Goal: Task Accomplishment & Management: Manage account settings

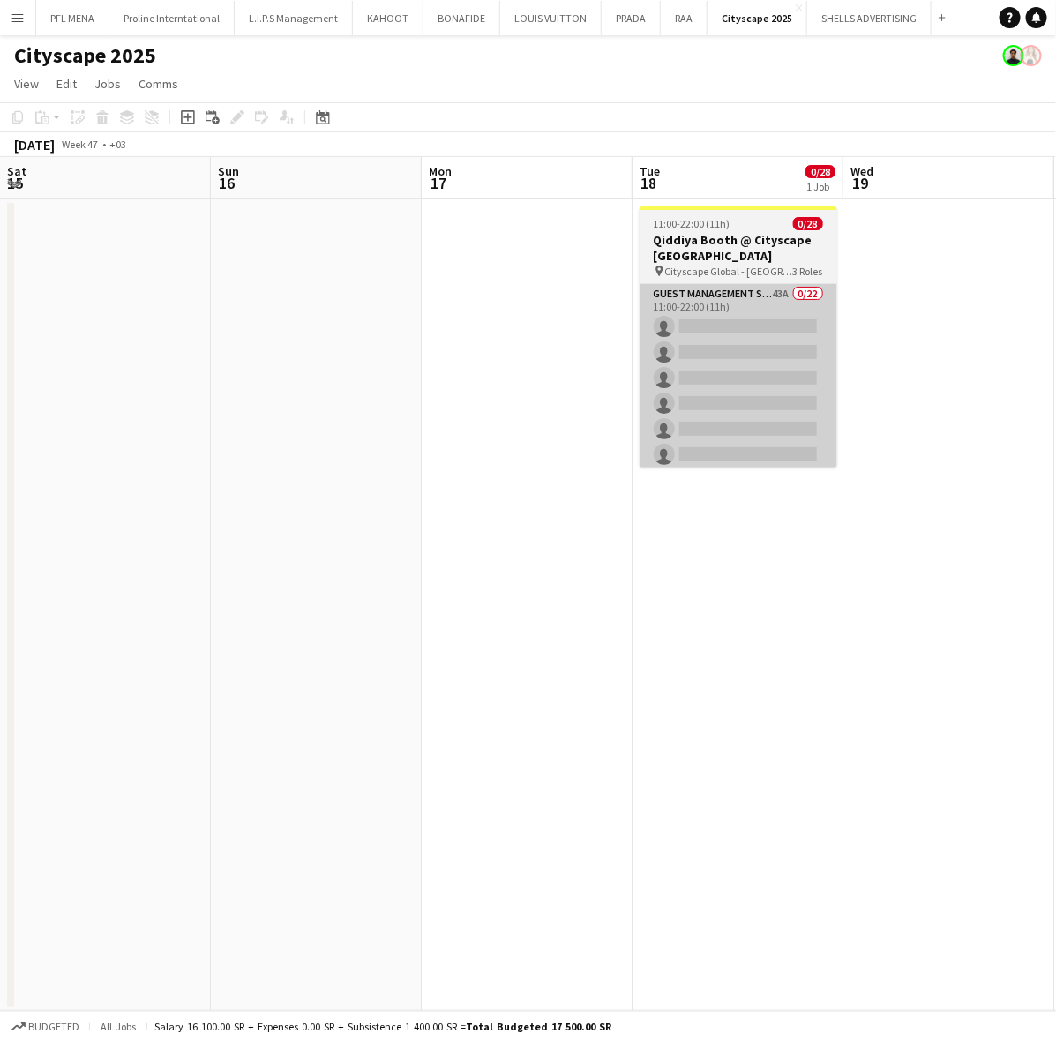
scroll to position [0, 450]
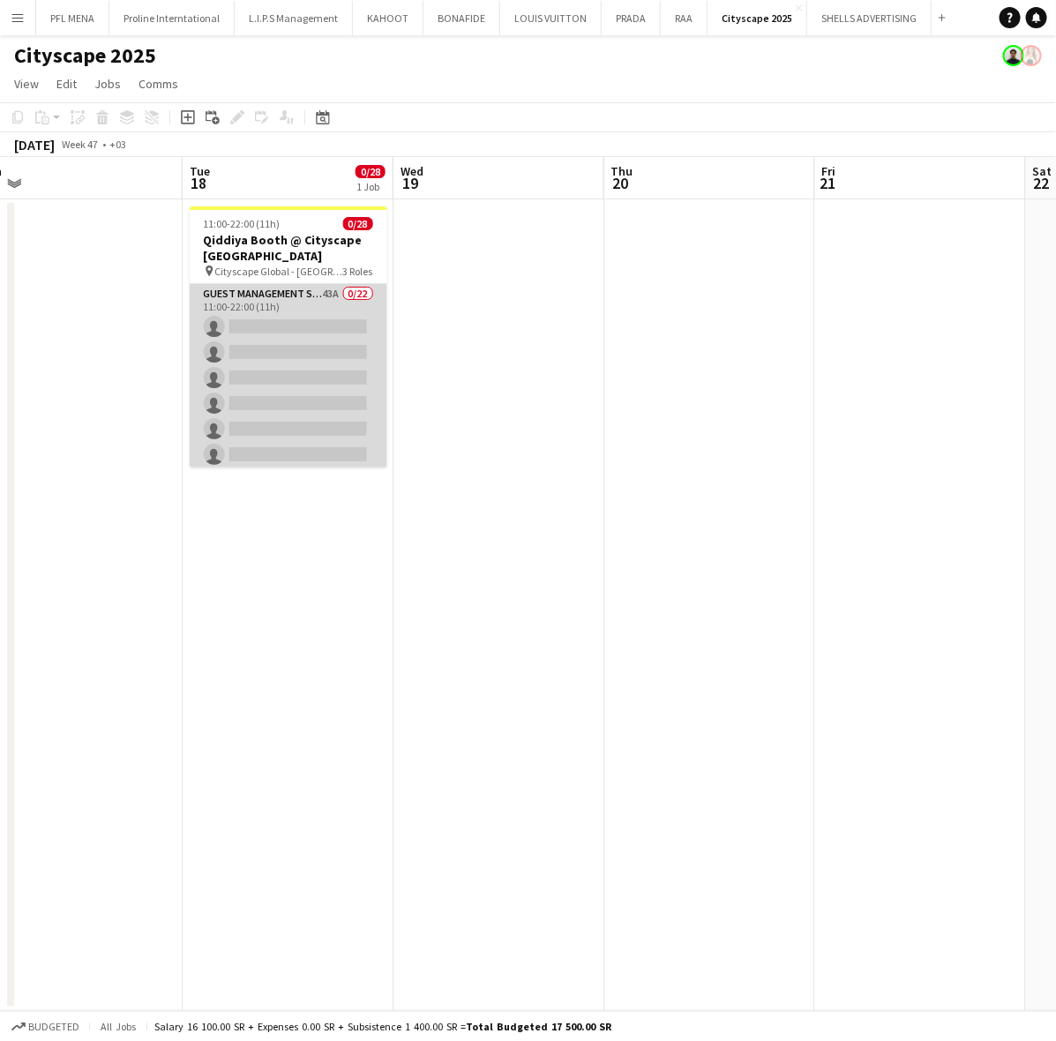
click at [285, 358] on app-card-role "Guest Management Staff 43A 0/22 11:00-22:00 (11h) single-neutral-actions single…" at bounding box center [289, 582] width 198 height 597
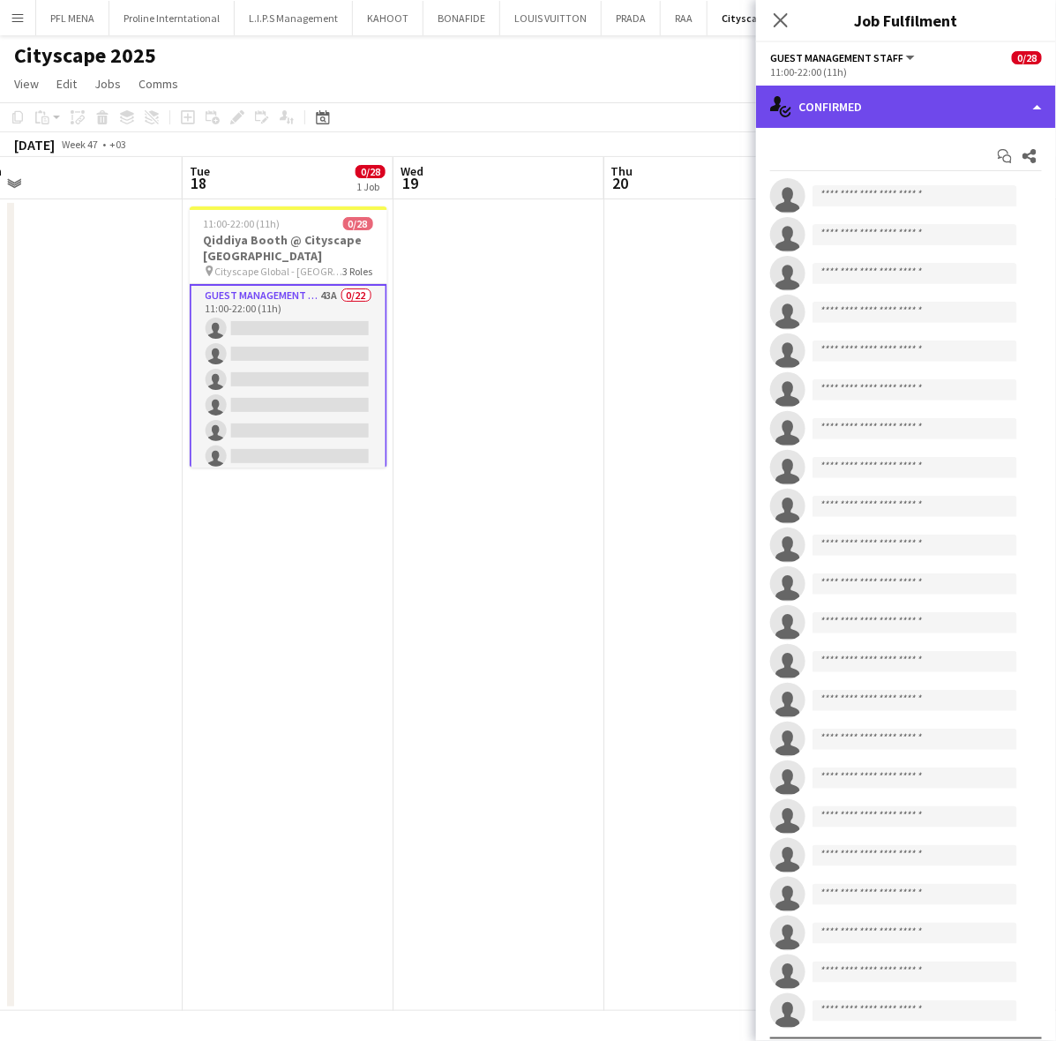
click at [874, 116] on div "single-neutral-actions-check-2 Confirmed" at bounding box center [906, 107] width 300 height 42
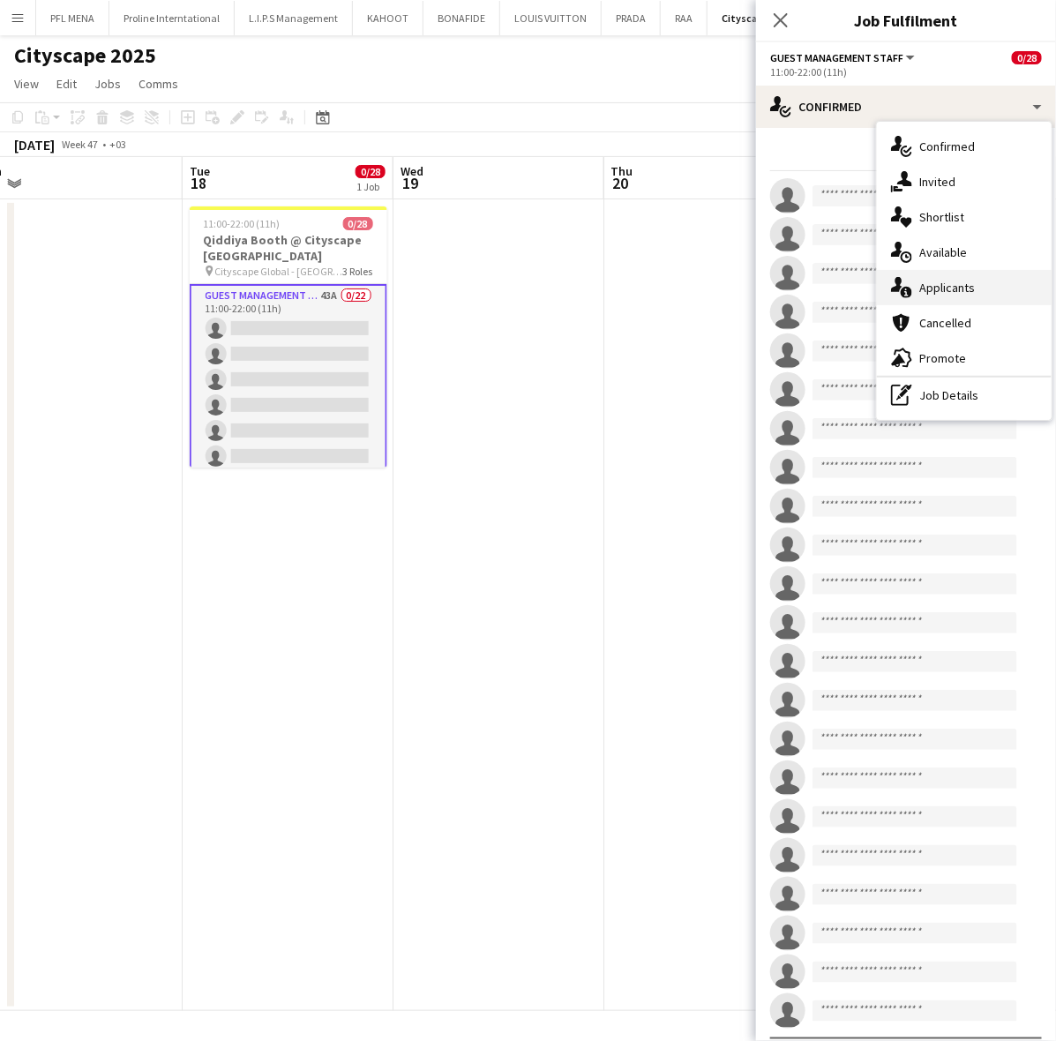
click at [968, 291] on span "Applicants" at bounding box center [947, 288] width 56 height 16
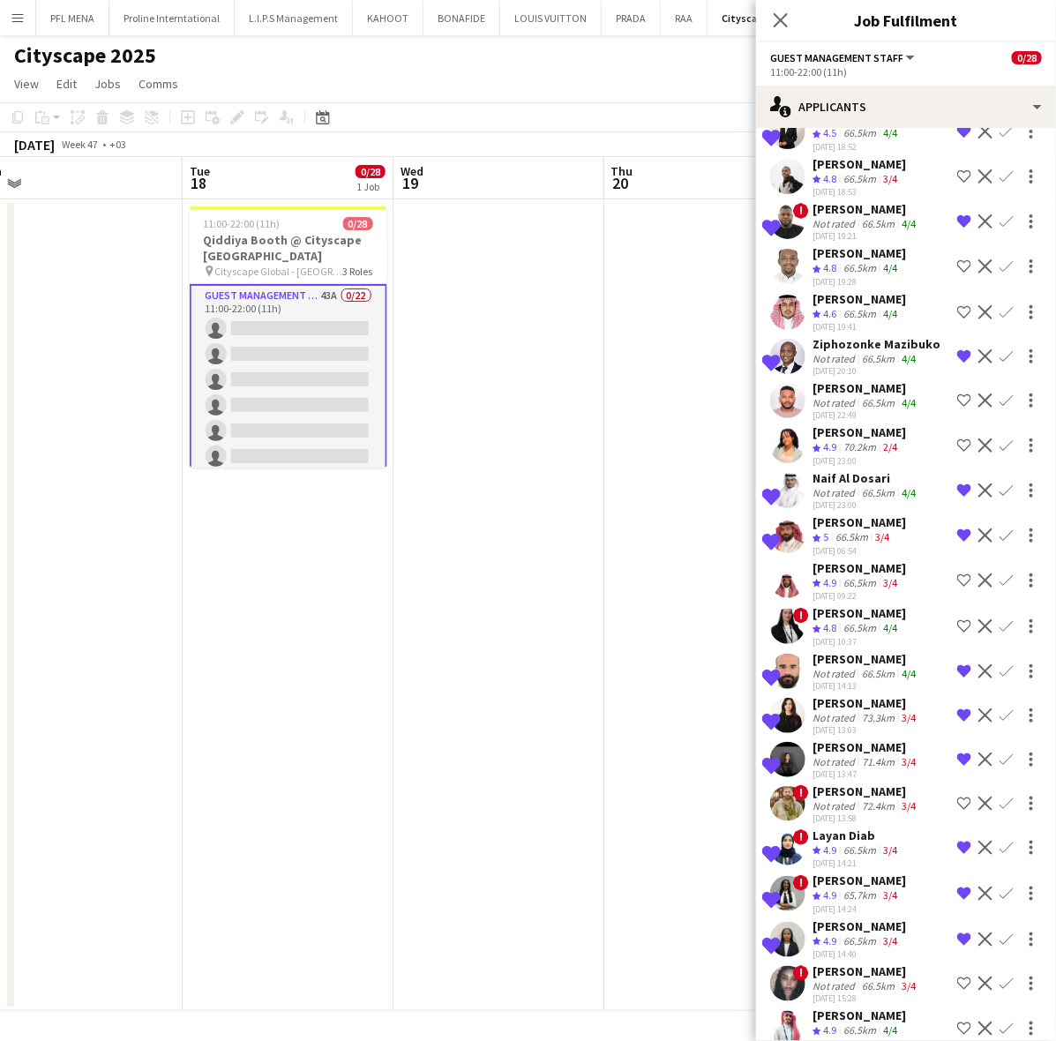
scroll to position [1120, 0]
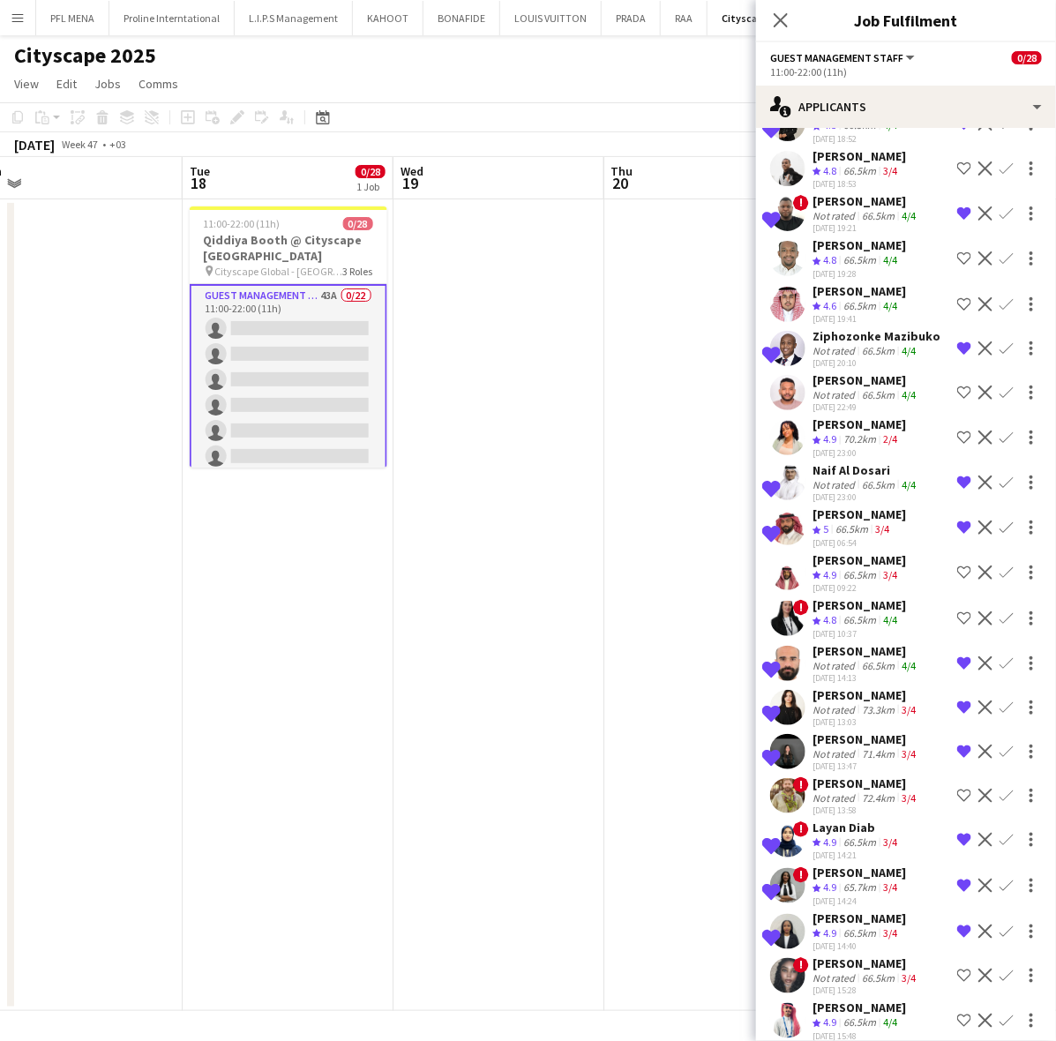
click at [848, 955] on div "[PERSON_NAME]" at bounding box center [865, 963] width 107 height 16
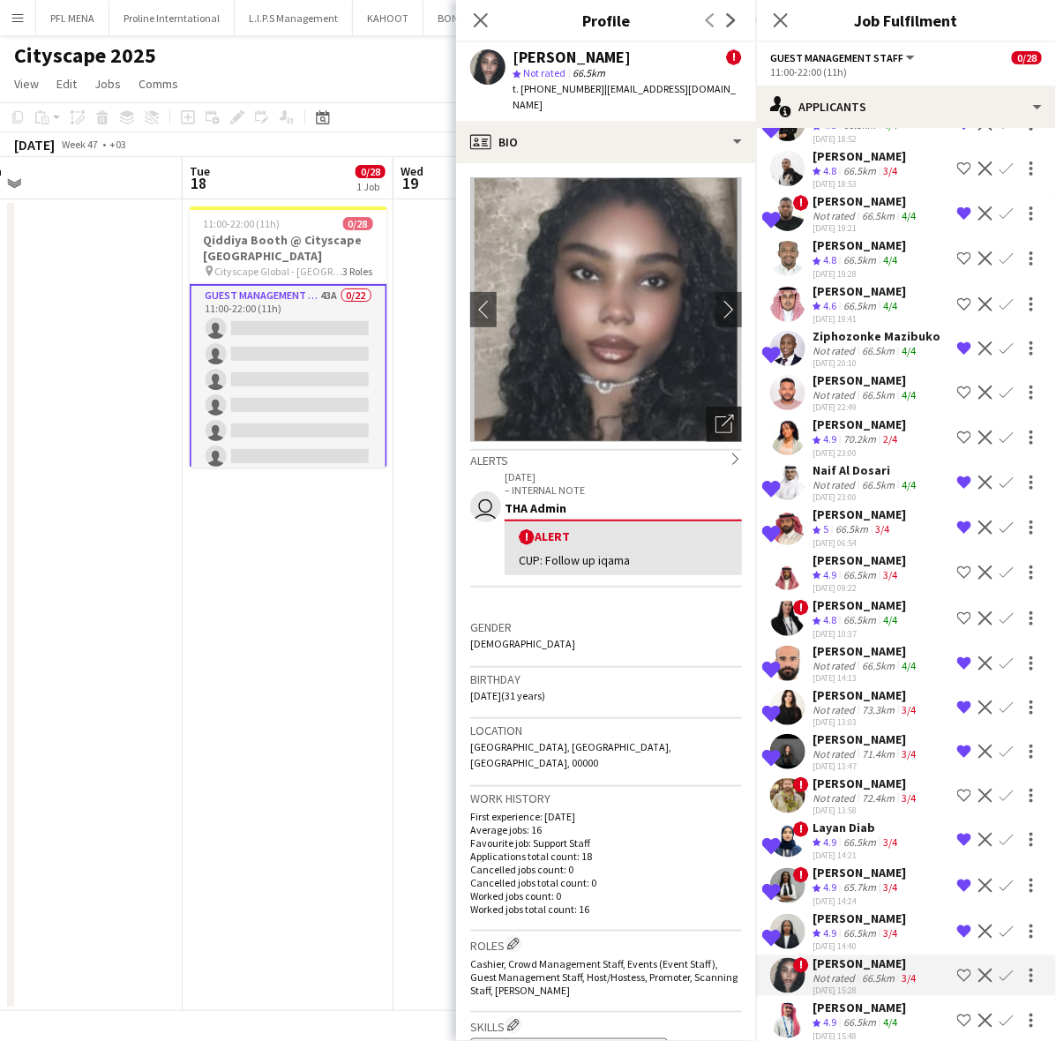
click at [715, 415] on icon "Open photos pop-in" at bounding box center [724, 424] width 19 height 19
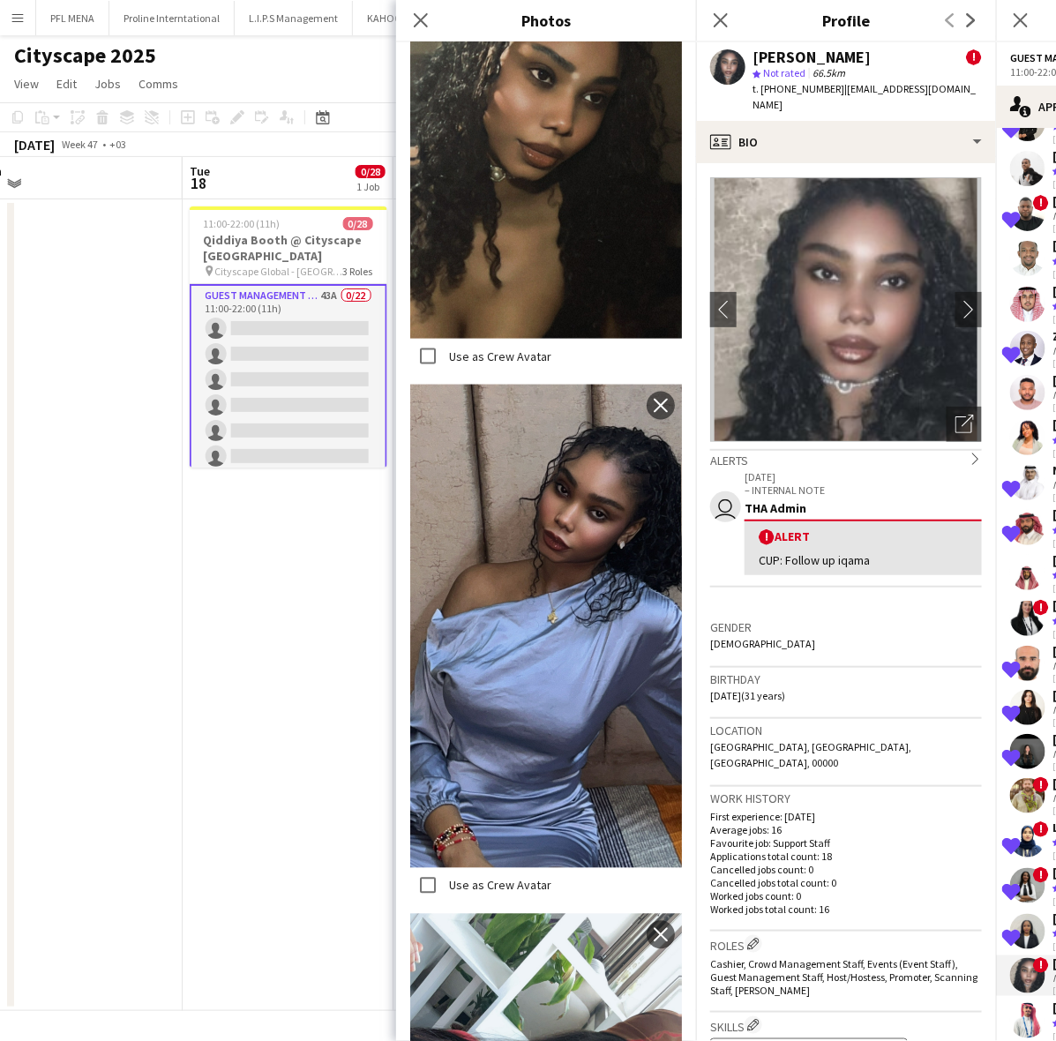
scroll to position [772, 0]
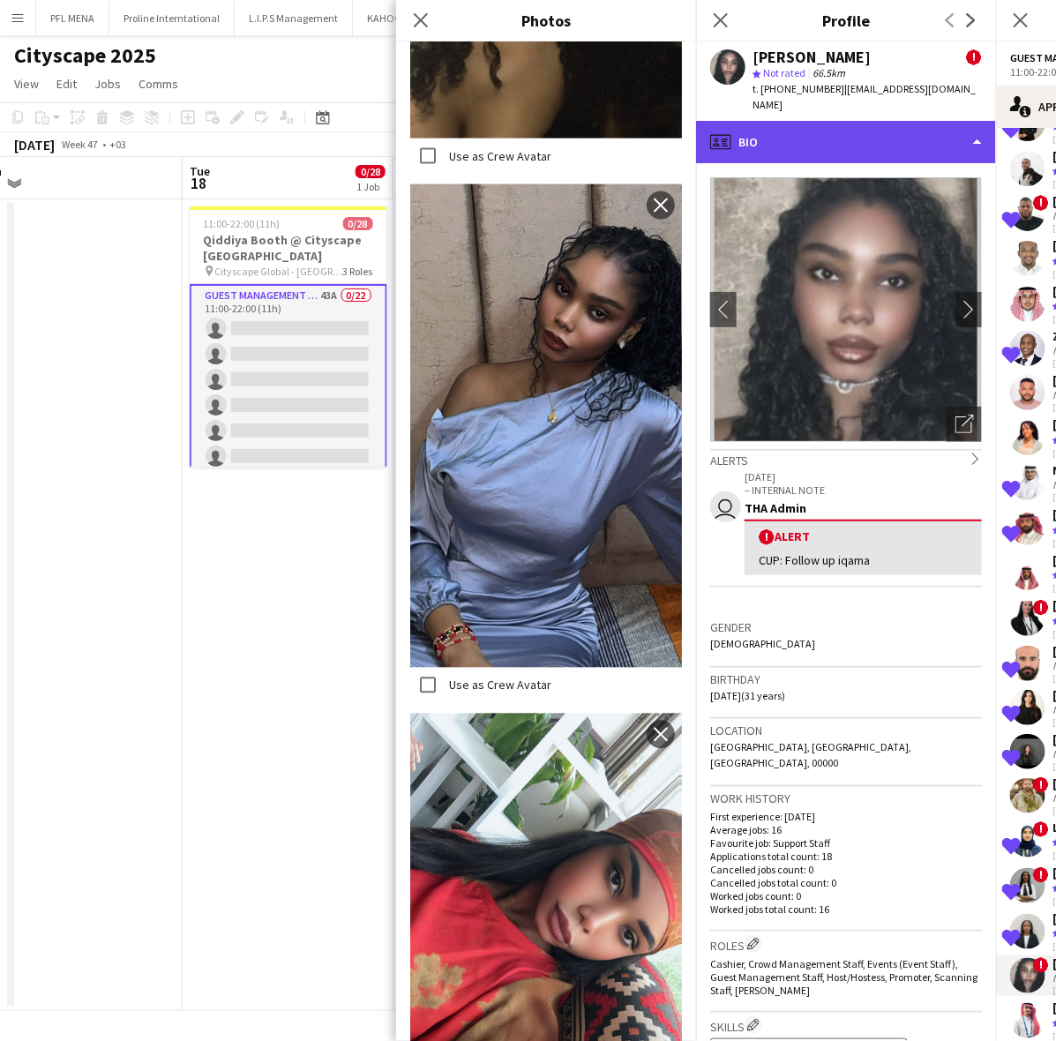
click at [779, 157] on div "profile Bio" at bounding box center [846, 142] width 300 height 42
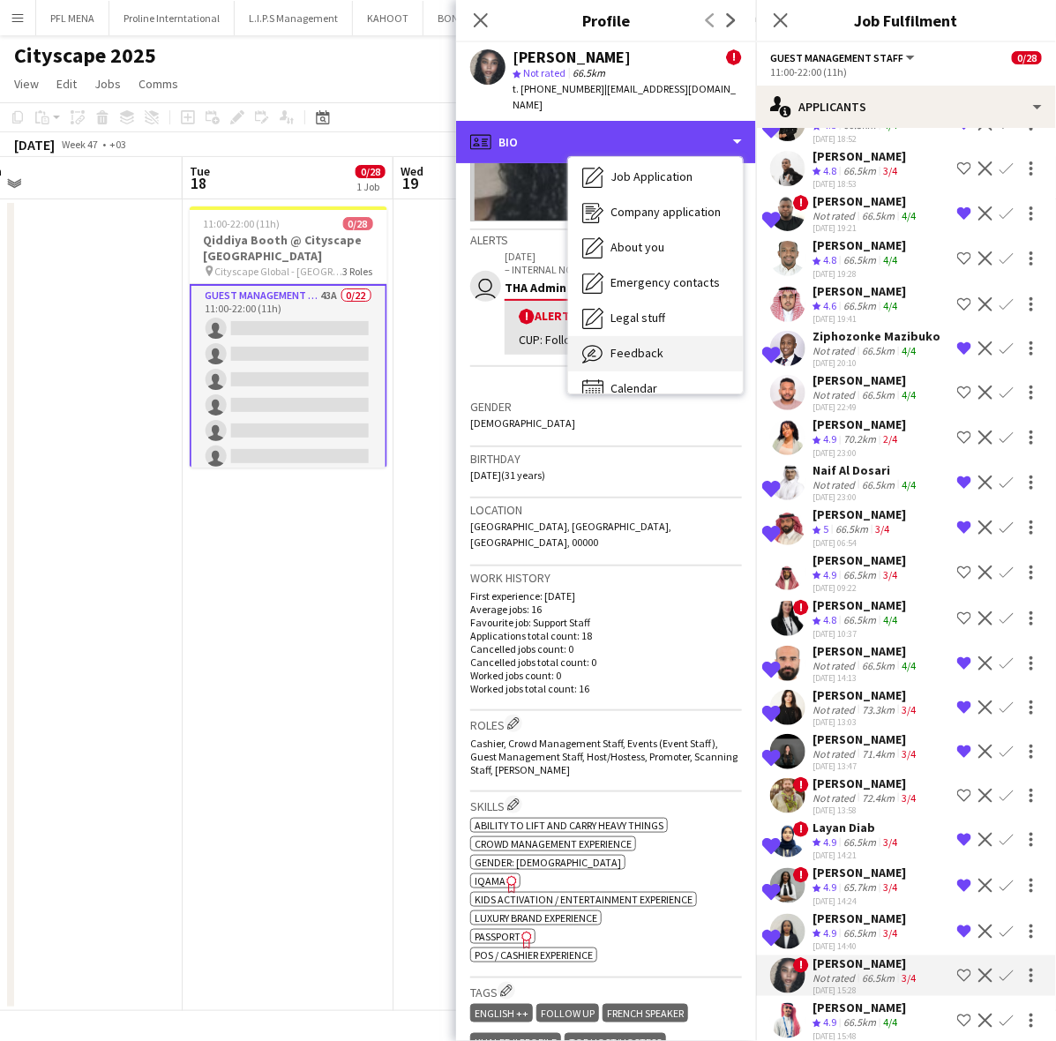
scroll to position [59, 0]
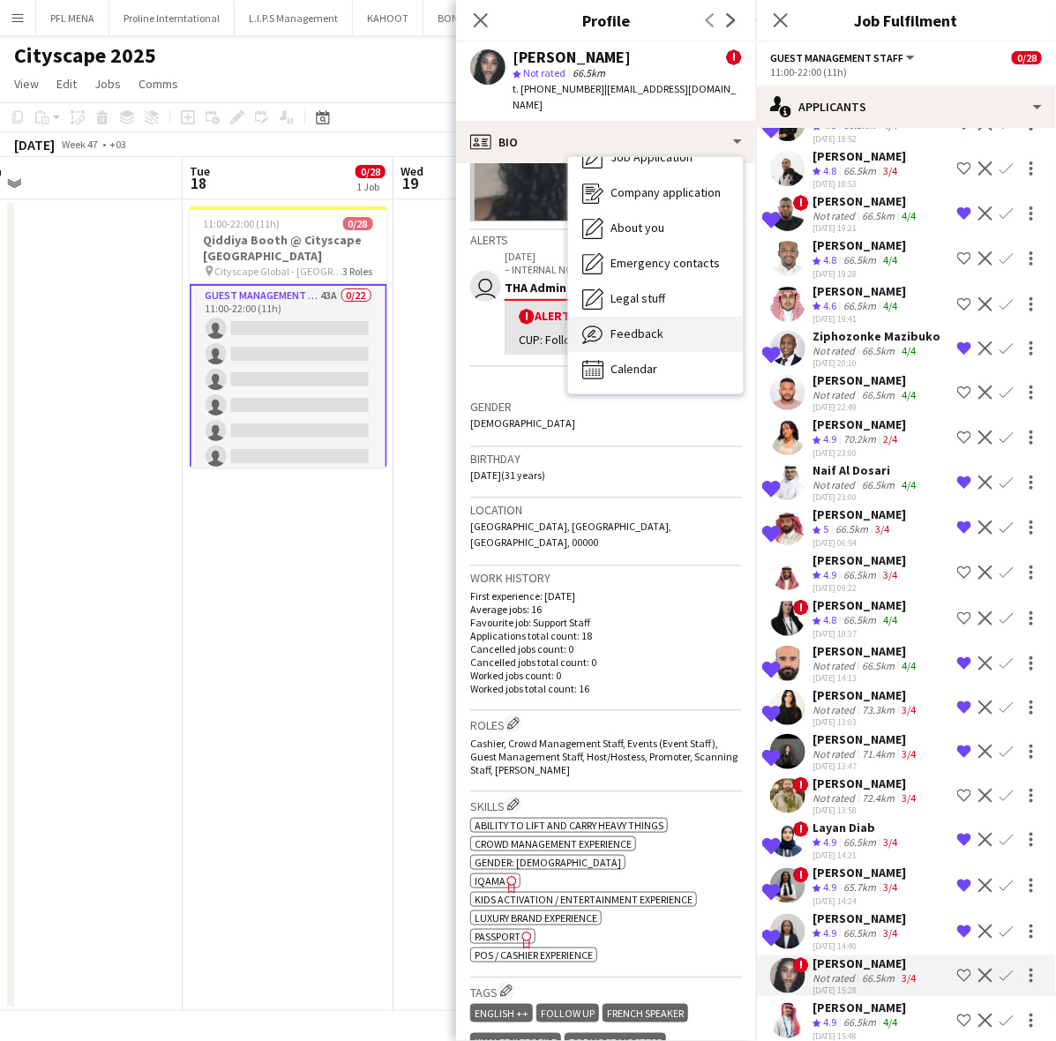
click at [659, 325] on span "Feedback" at bounding box center [636, 333] width 53 height 16
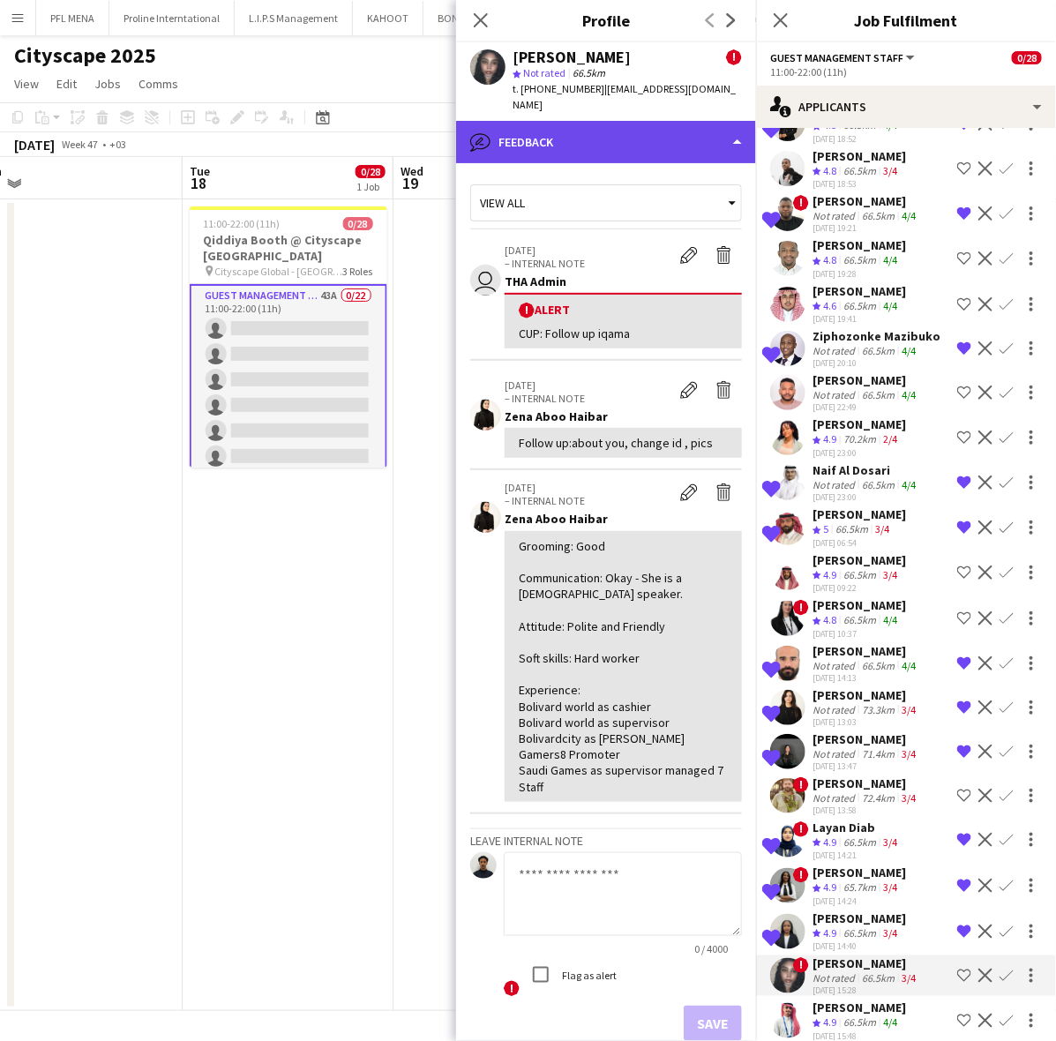
click at [671, 131] on div "bubble-pencil Feedback" at bounding box center [606, 142] width 300 height 42
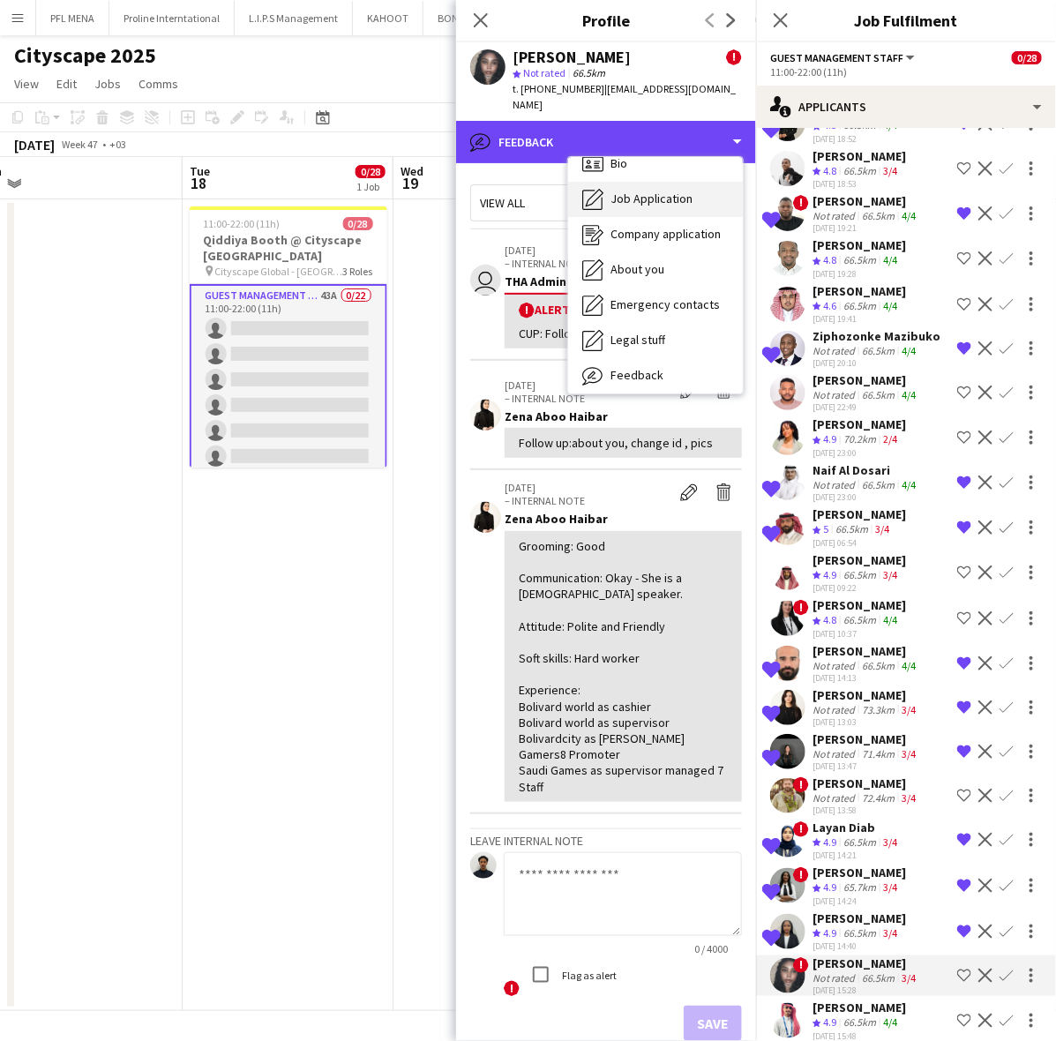
scroll to position [0, 0]
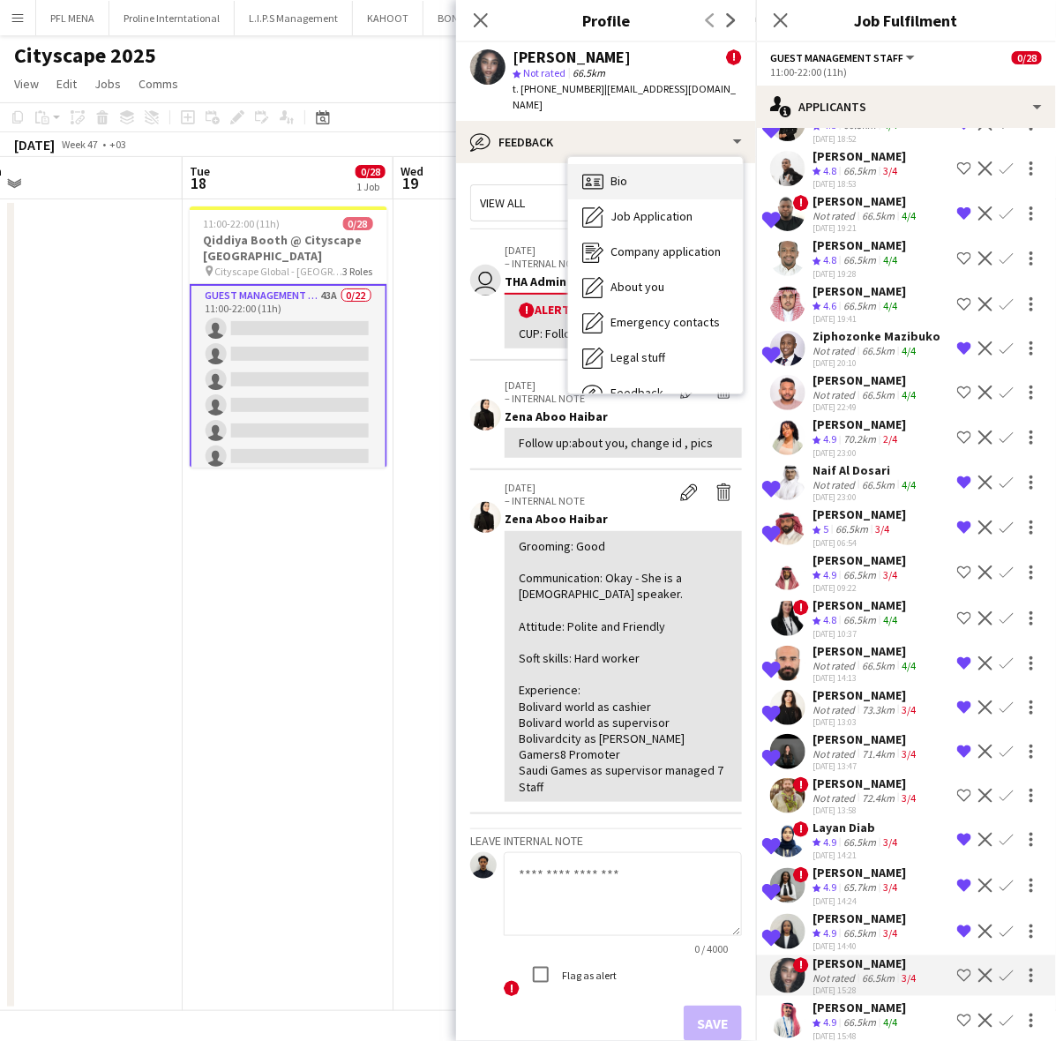
click at [650, 168] on div "Bio Bio" at bounding box center [655, 181] width 175 height 35
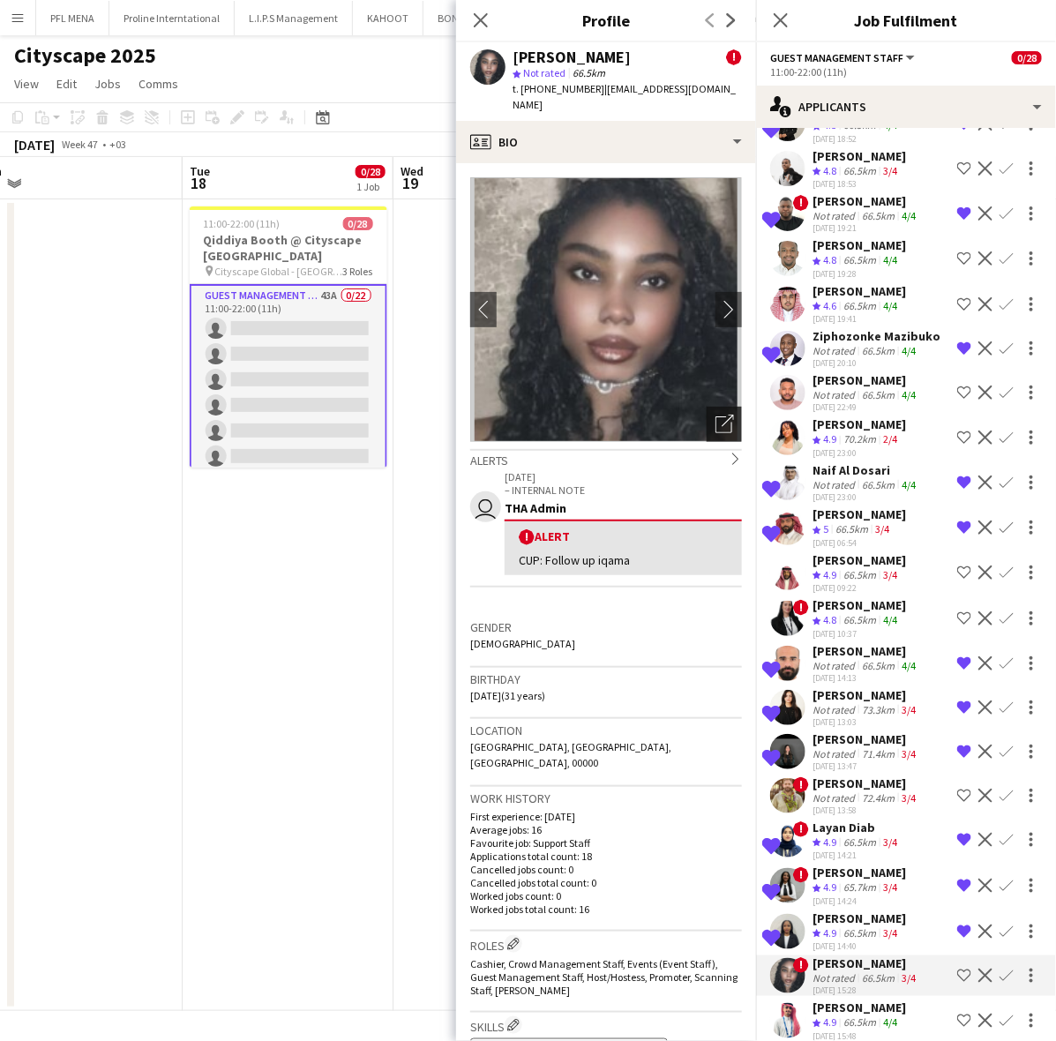
click at [715, 428] on icon "Open photos pop-in" at bounding box center [724, 424] width 19 height 19
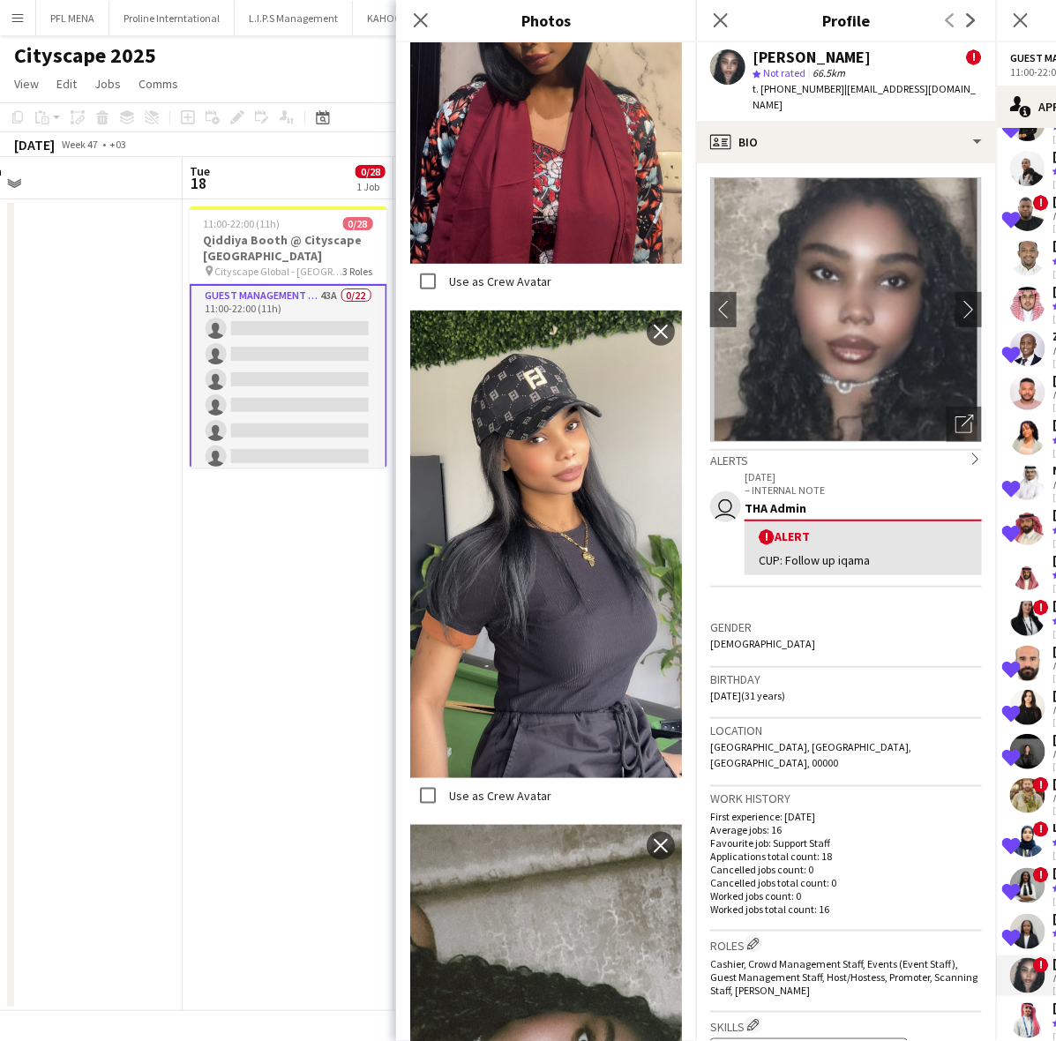
scroll to position [2350, 0]
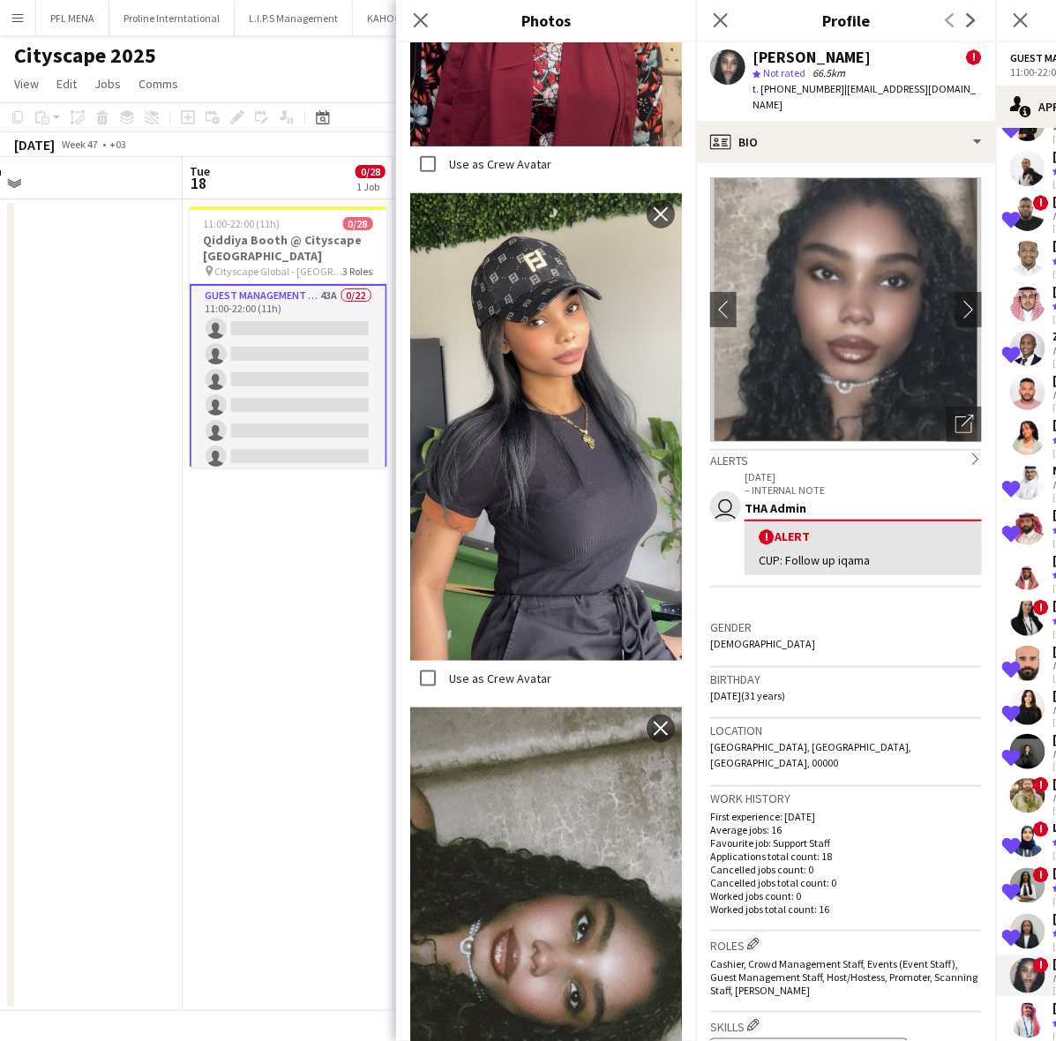
click at [807, 623] on h3 "Gender" at bounding box center [846, 627] width 272 height 16
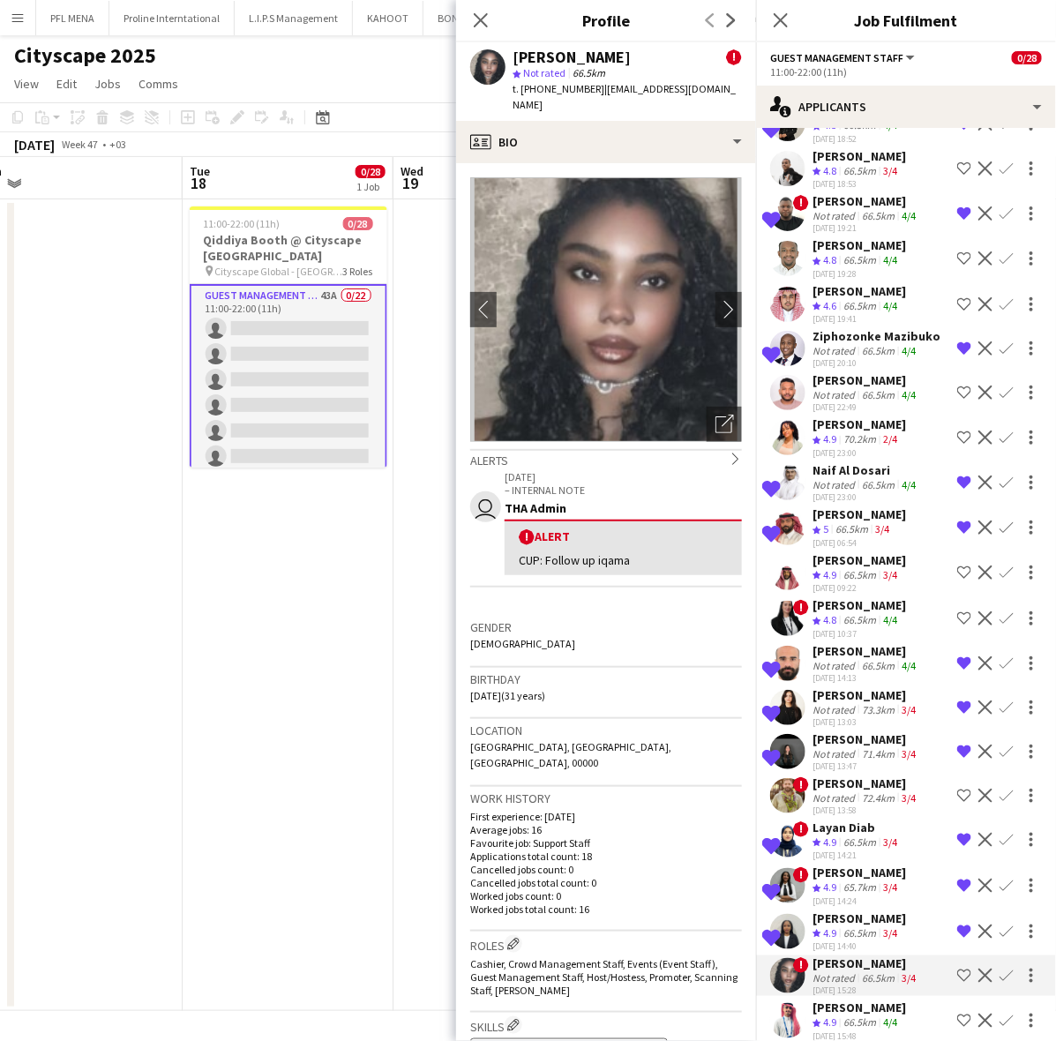
click at [811, 955] on div "! [PERSON_NAME] Not rated 66.5km 3/4 [DATE] 15:28 Shortlist crew Decline Confirm" at bounding box center [906, 975] width 300 height 41
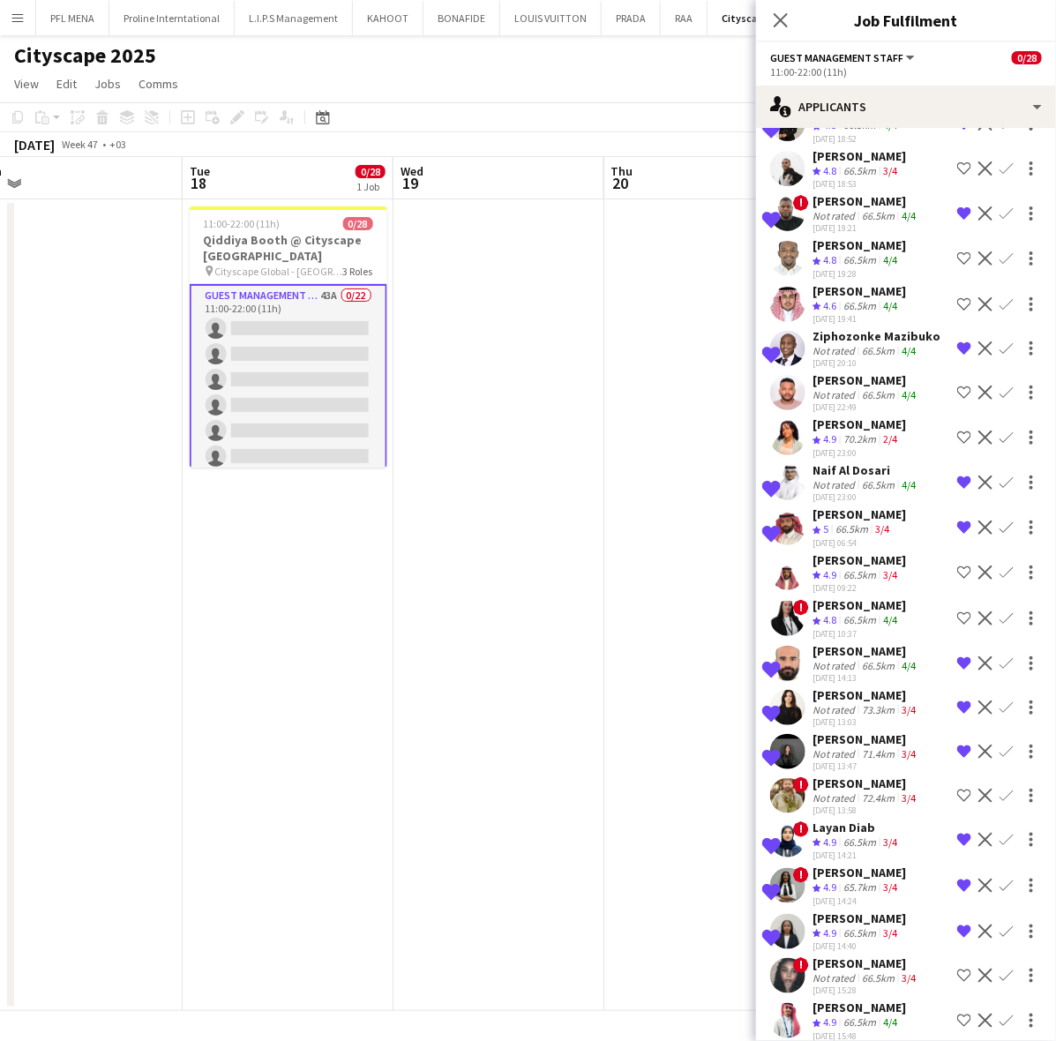
click at [833, 999] on div "[PERSON_NAME]" at bounding box center [858, 1007] width 93 height 16
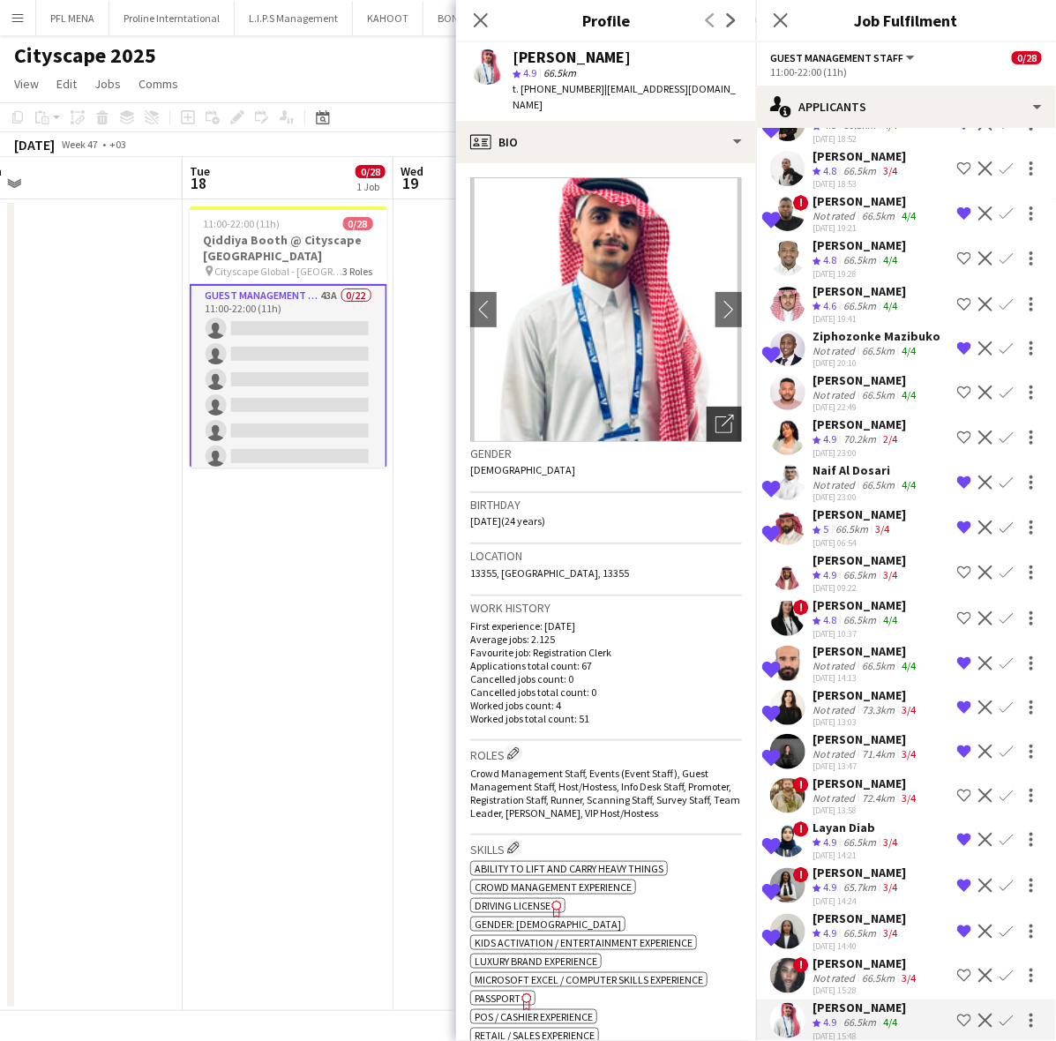
click at [719, 412] on div "Open photos pop-in" at bounding box center [723, 424] width 35 height 35
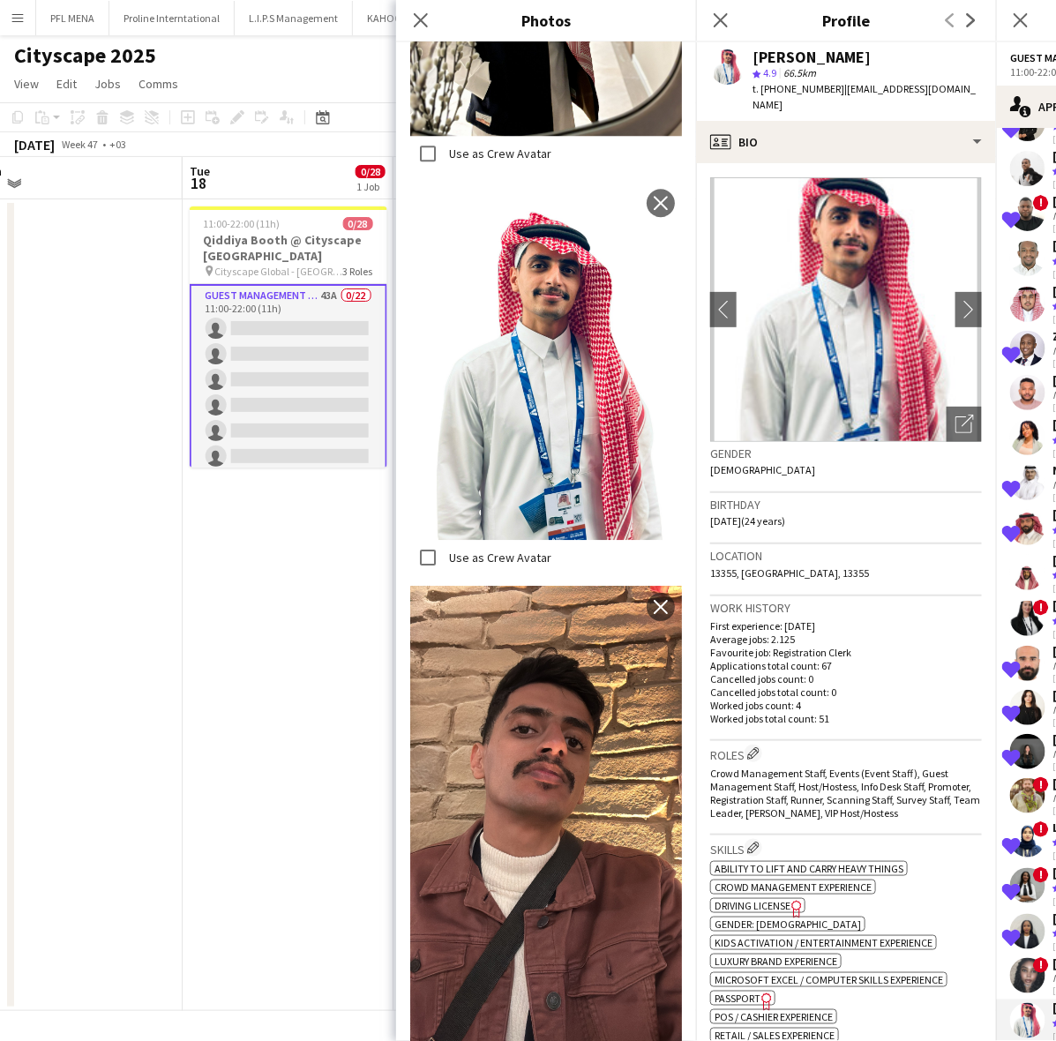
scroll to position [1543, 0]
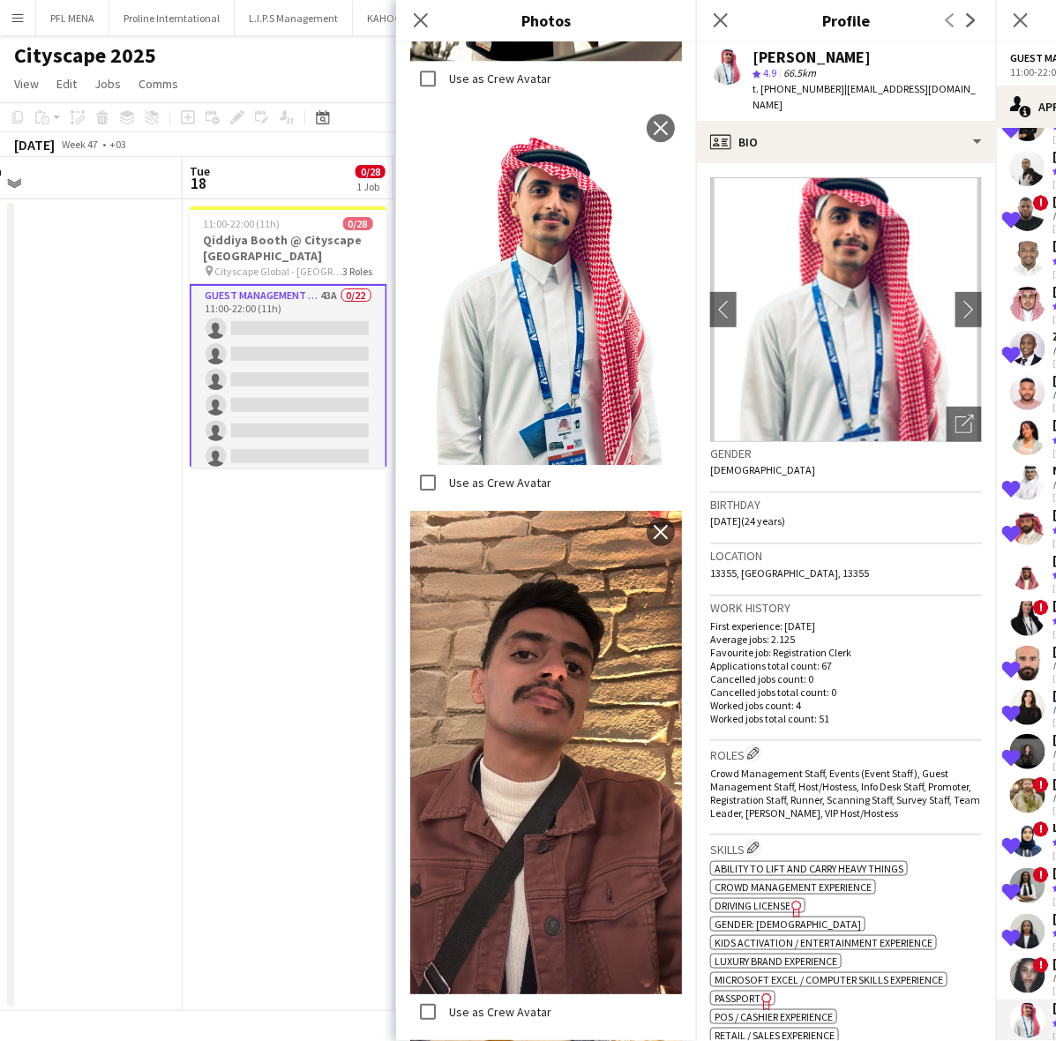
click at [939, 574] on div "Location 13355, [GEOGRAPHIC_DATA], 13355" at bounding box center [846, 569] width 272 height 51
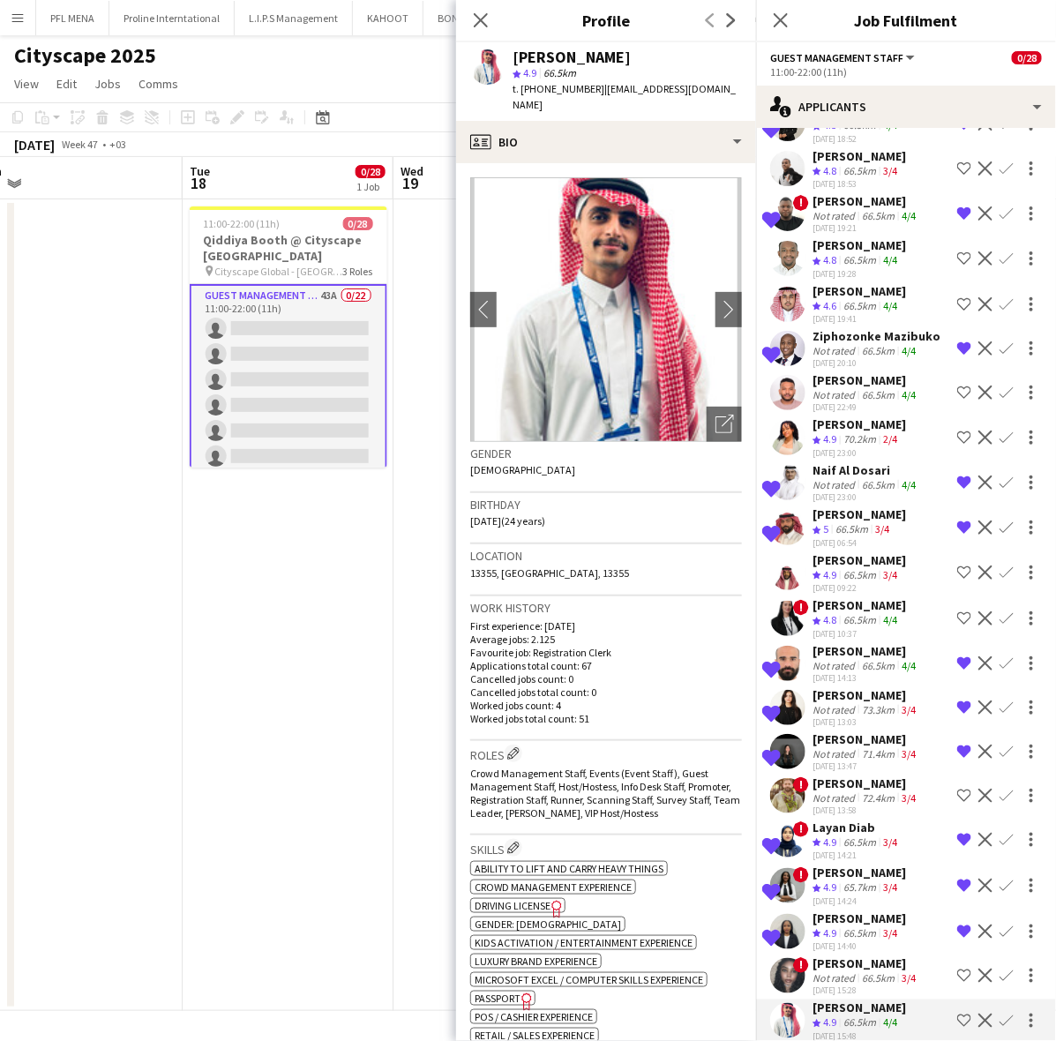
click at [862, 791] on div "72.4km" at bounding box center [878, 797] width 40 height 13
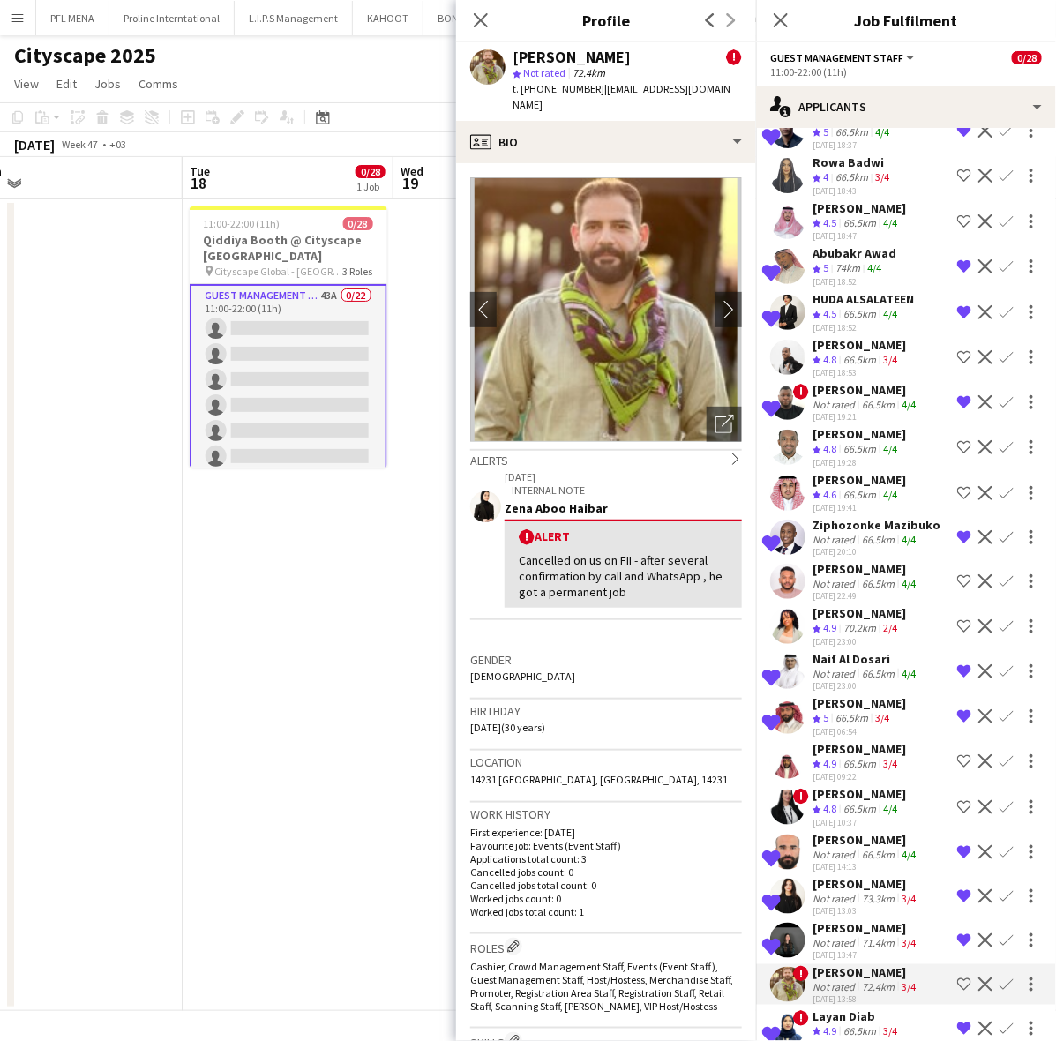
scroll to position [1120, 0]
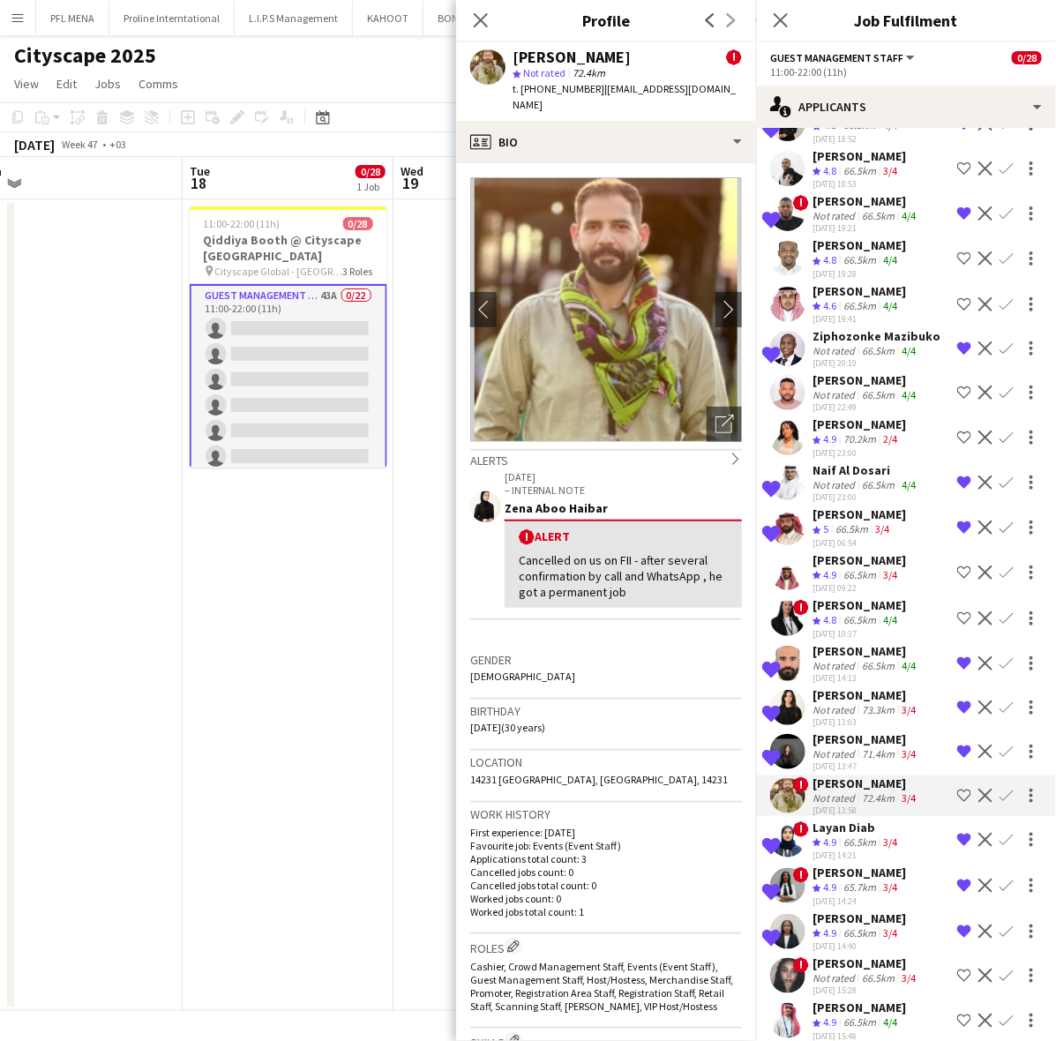
click at [849, 971] on div "Not rated" at bounding box center [835, 977] width 46 height 13
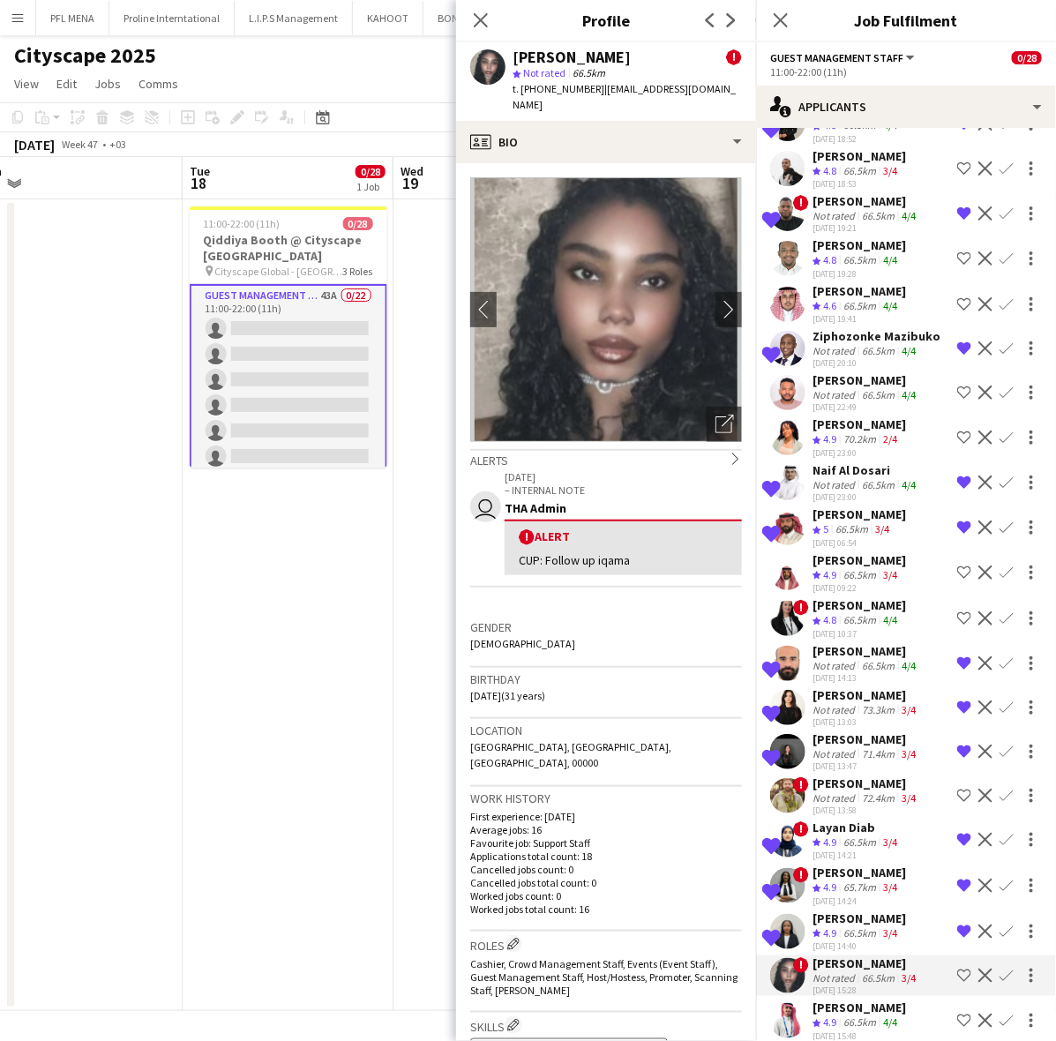
click at [297, 803] on app-date-cell "11:00-22:00 (11h) 0/28 [PERSON_NAME] @ Cityscape Malham pin Cityscape Global - …" at bounding box center [288, 604] width 211 height 811
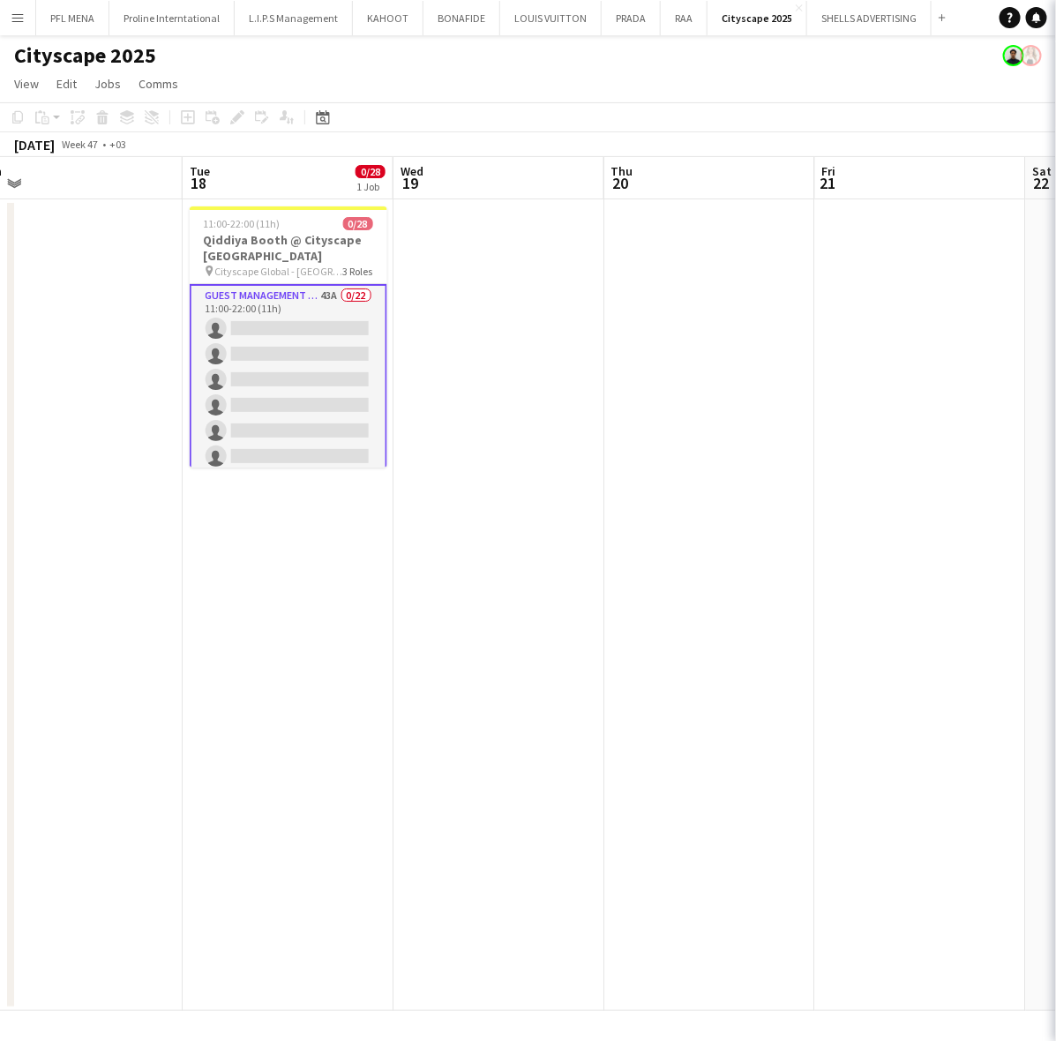
scroll to position [0, 0]
